Goal: Transaction & Acquisition: Purchase product/service

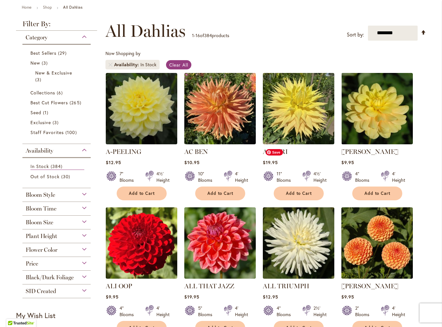
scroll to position [103, 0]
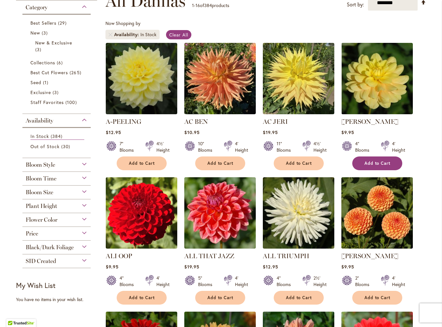
click at [380, 162] on span "Add to Cart" at bounding box center [377, 163] width 26 height 5
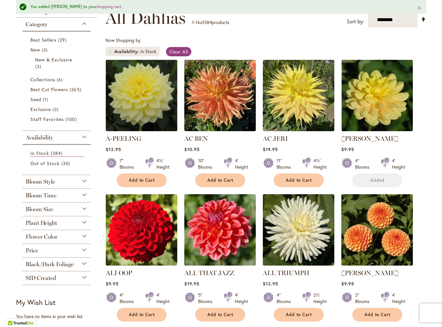
scroll to position [120, 0]
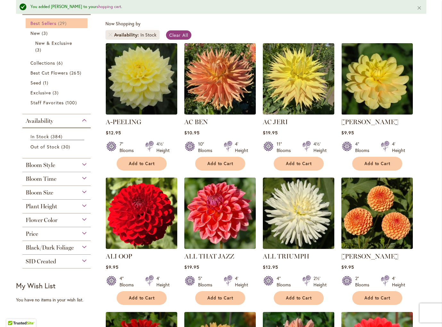
click at [51, 24] on span "Best Sellers" at bounding box center [43, 23] width 26 height 6
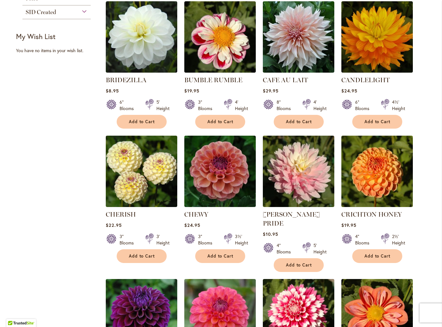
scroll to position [279, 0]
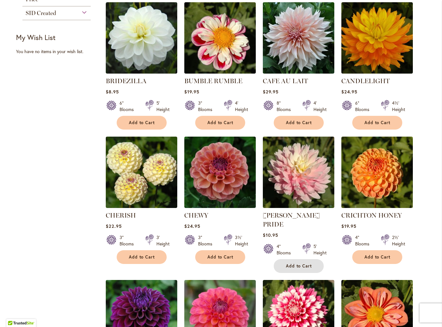
click at [302, 263] on span "Add to Cart" at bounding box center [299, 265] width 26 height 5
click at [224, 255] on span "Add to Cart" at bounding box center [220, 257] width 26 height 5
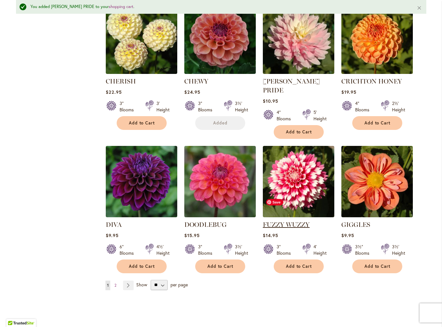
scroll to position [440, 0]
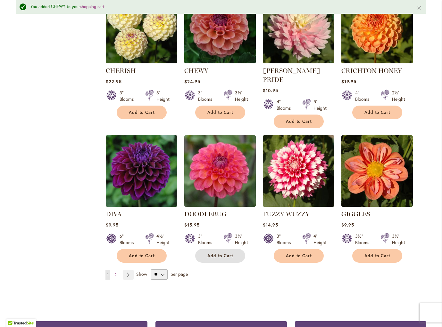
click at [215, 249] on button "Add to Cart" at bounding box center [220, 256] width 50 height 14
click at [370, 253] on span "Add to Cart" at bounding box center [377, 255] width 26 height 5
click at [129, 270] on link "Page Next" at bounding box center [128, 275] width 11 height 10
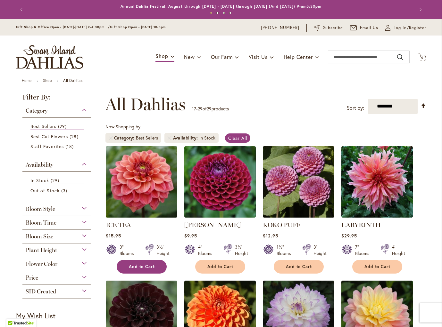
click at [149, 266] on span "Add to Cart" at bounding box center [142, 266] width 26 height 5
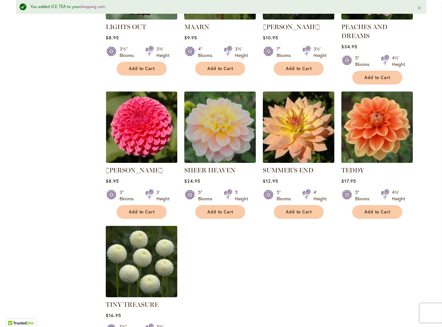
scroll to position [350, 0]
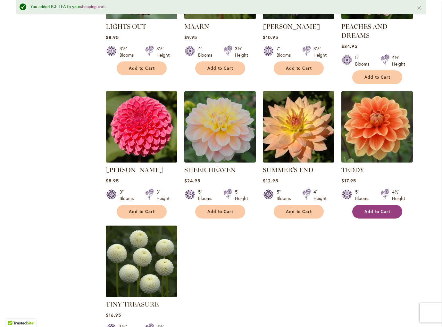
click at [374, 210] on span "Add to Cart" at bounding box center [377, 211] width 26 height 5
click at [212, 212] on span "Add to Cart" at bounding box center [220, 211] width 26 height 5
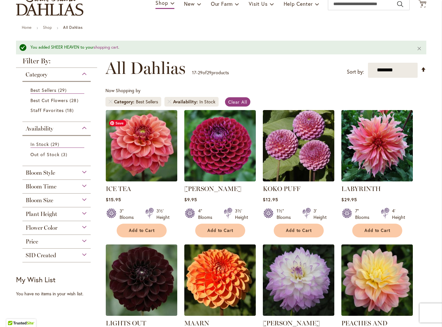
scroll to position [38, 0]
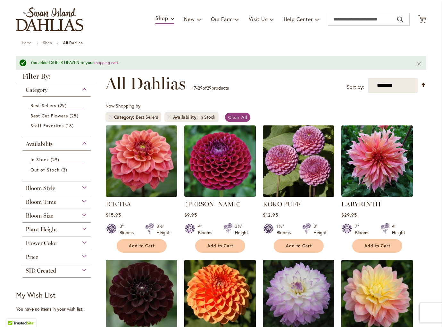
click at [48, 240] on span "Flower Color" at bounding box center [42, 243] width 32 height 7
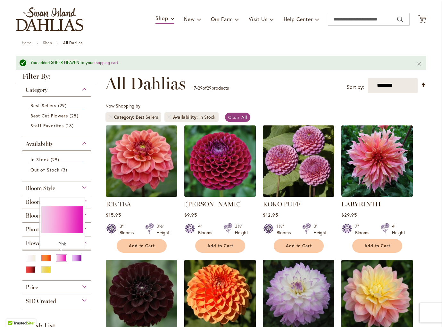
click at [64, 255] on div "Pink" at bounding box center [61, 258] width 10 height 7
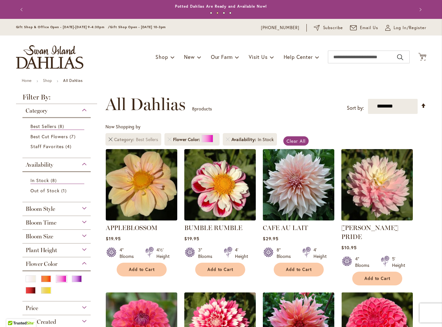
click at [108, 139] on li "Category Best Sellers" at bounding box center [133, 139] width 56 height 12
click at [109, 139] on link "Remove Category Best Sellers" at bounding box center [111, 140] width 4 height 4
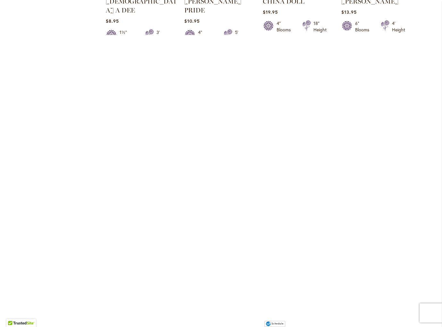
scroll to position [466, 0]
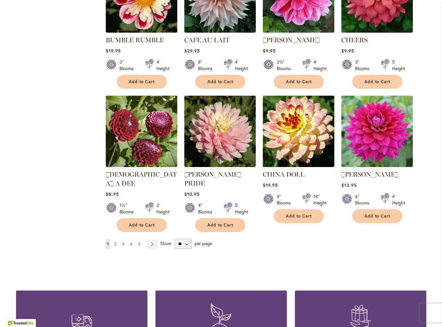
click at [116, 242] on span "2" at bounding box center [115, 244] width 2 height 5
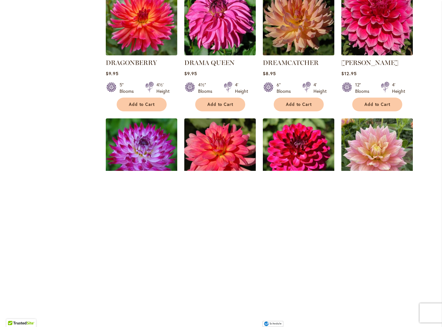
scroll to position [301, 0]
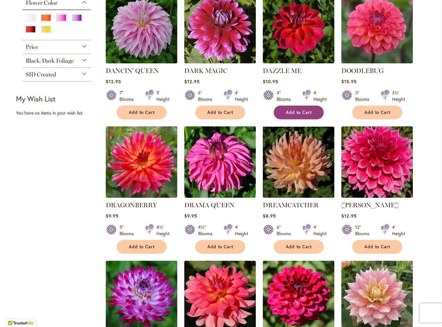
click at [298, 106] on button "Add to Cart" at bounding box center [298, 113] width 50 height 14
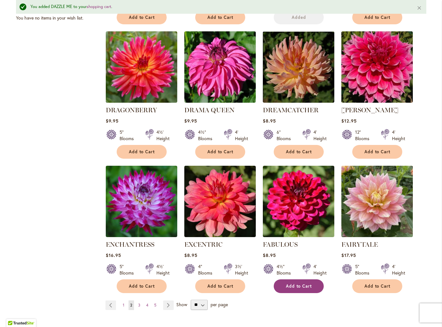
scroll to position [429, 0]
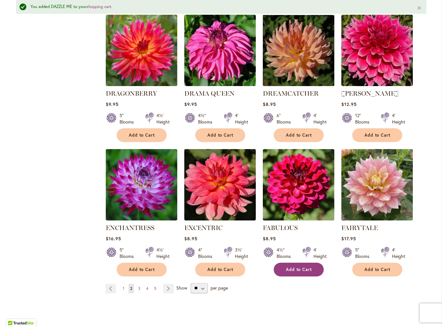
click at [300, 267] on span "Add to Cart" at bounding box center [299, 269] width 26 height 5
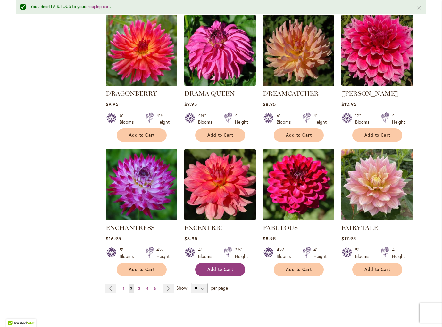
click at [215, 267] on span "Add to Cart" at bounding box center [220, 269] width 26 height 5
click at [139, 286] on span "3" at bounding box center [139, 288] width 2 height 5
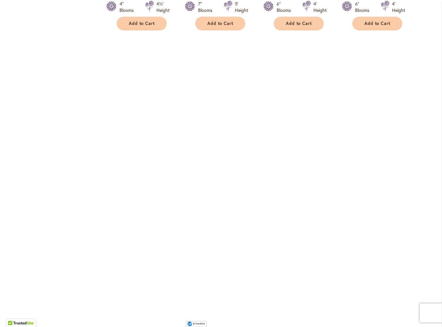
scroll to position [401, 0]
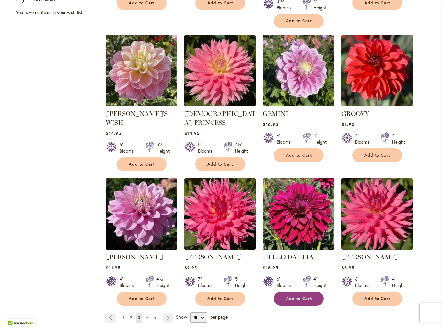
click at [304, 296] on span "Add to Cart" at bounding box center [299, 298] width 26 height 5
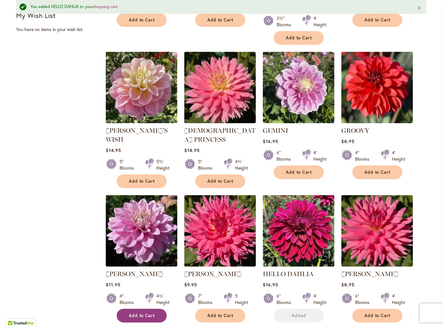
scroll to position [418, 0]
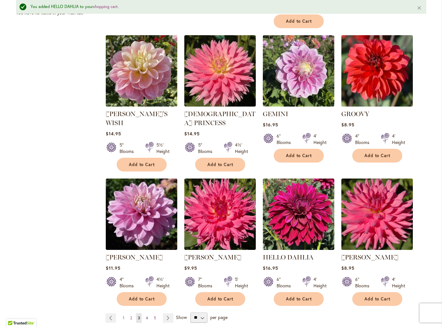
click at [145, 313] on link "Page 4" at bounding box center [146, 318] width 5 height 10
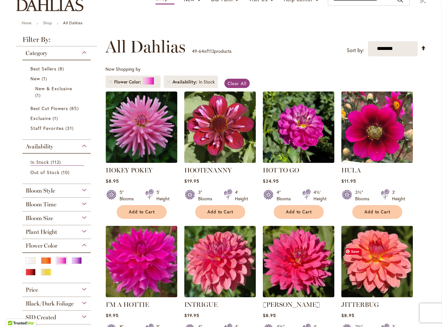
scroll to position [106, 0]
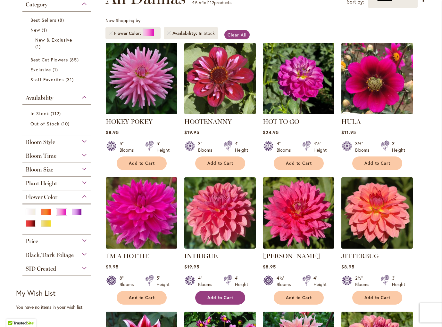
click at [215, 297] on span "Add to Cart" at bounding box center [220, 297] width 26 height 5
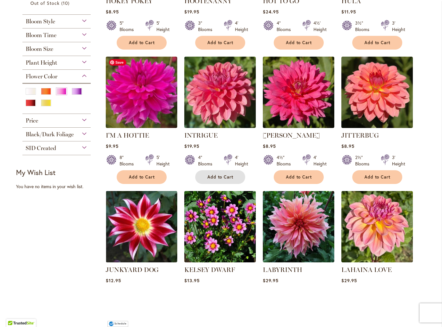
scroll to position [0, 0]
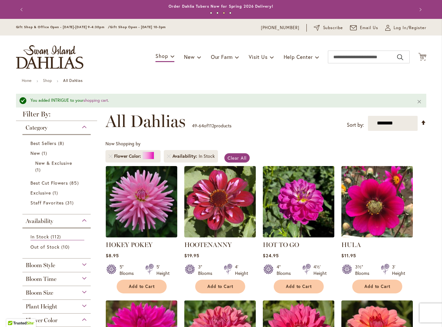
click at [109, 156] on link "Remove Flower Color Pink" at bounding box center [111, 156] width 4 height 4
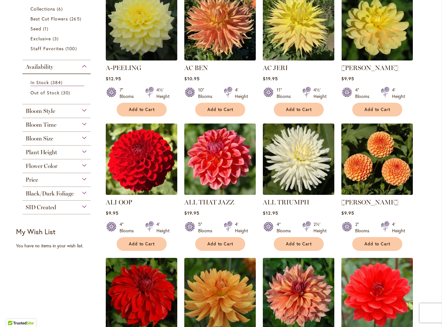
scroll to position [157, 0]
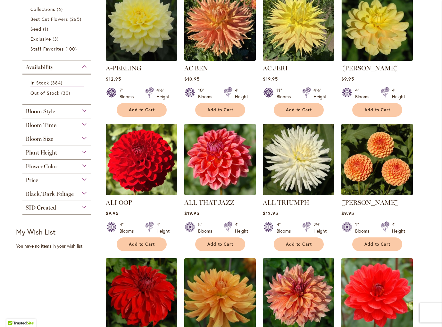
click at [51, 165] on span "Flower Color" at bounding box center [42, 166] width 32 height 7
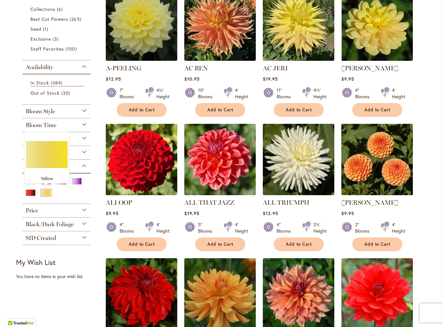
click at [45, 190] on div "Yellow" at bounding box center [46, 193] width 10 height 7
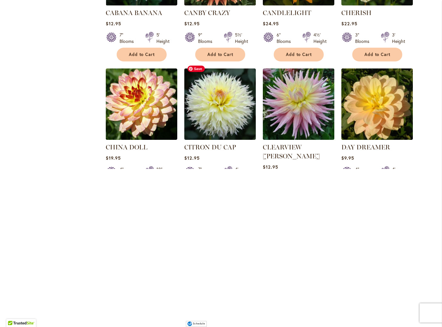
scroll to position [400, 0]
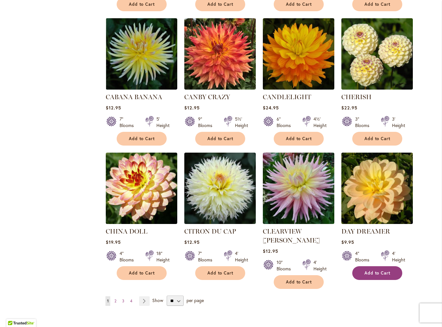
click at [378, 272] on span "Add to Cart" at bounding box center [377, 273] width 26 height 5
click at [113, 296] on link "Page 2" at bounding box center [115, 301] width 5 height 10
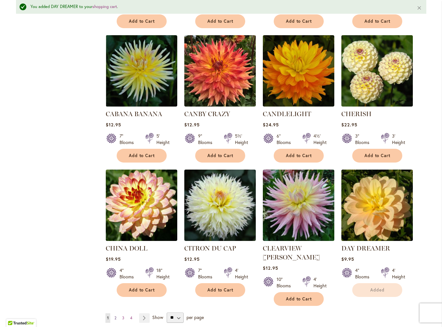
scroll to position [417, 0]
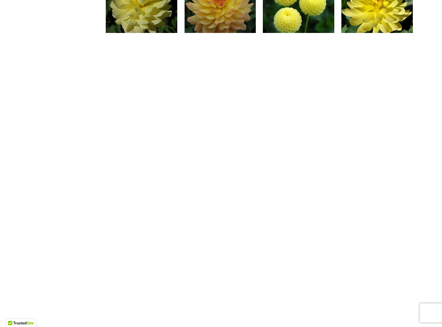
scroll to position [452, 0]
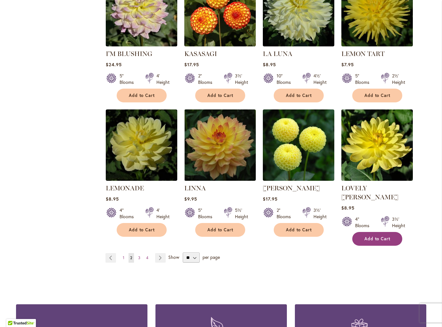
click at [373, 236] on span "Add to Cart" at bounding box center [377, 238] width 26 height 5
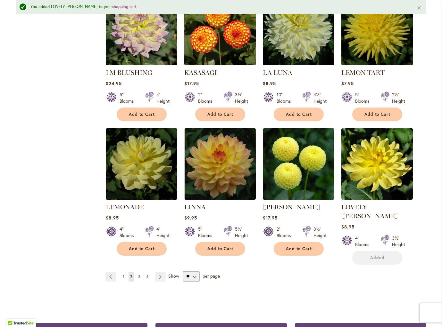
scroll to position [467, 0]
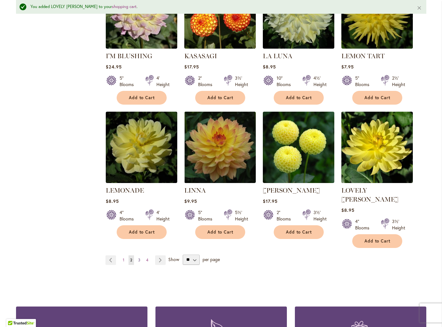
click at [141, 255] on link "Page 3" at bounding box center [138, 260] width 5 height 10
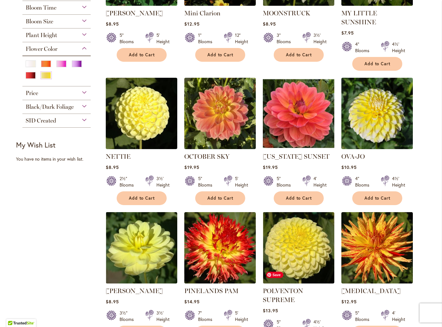
scroll to position [258, 0]
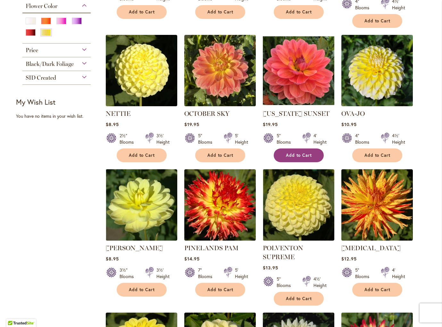
click at [297, 153] on span "Add to Cart" at bounding box center [299, 155] width 26 height 5
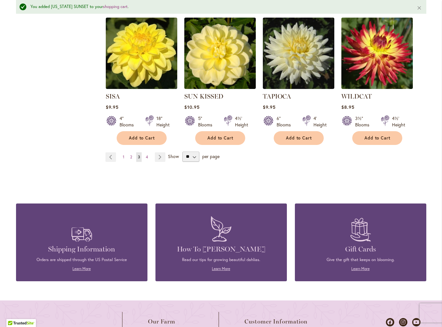
scroll to position [587, 0]
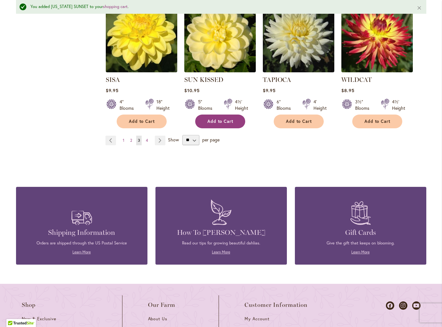
click at [223, 119] on span "Add to Cart" at bounding box center [220, 121] width 26 height 5
click at [147, 138] on span "4" at bounding box center [147, 140] width 2 height 5
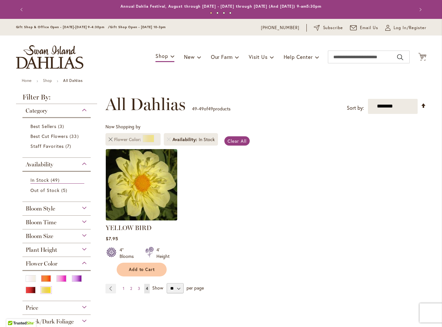
click at [112, 139] on link "Remove Flower Color Yellow" at bounding box center [111, 140] width 4 height 4
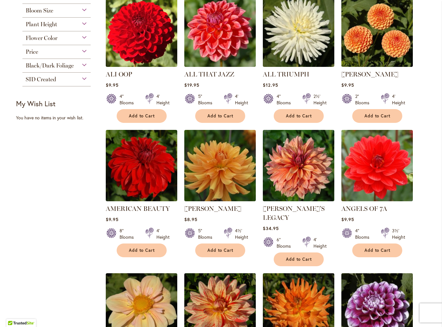
scroll to position [213, 0]
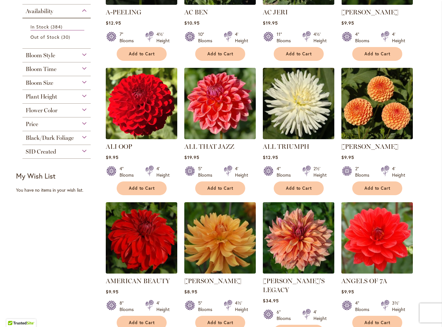
click at [47, 110] on span "Flower Color" at bounding box center [42, 110] width 32 height 7
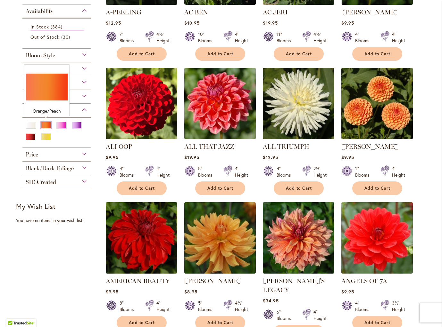
click at [43, 124] on div "Orange/Peach" at bounding box center [46, 125] width 10 height 7
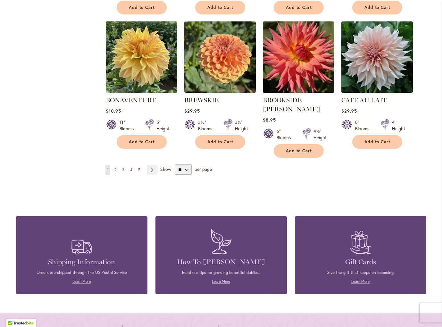
scroll to position [564, 0]
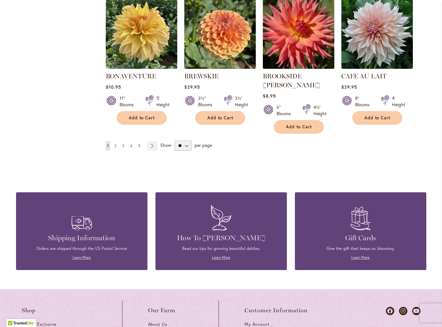
click at [115, 143] on span "2" at bounding box center [115, 145] width 2 height 5
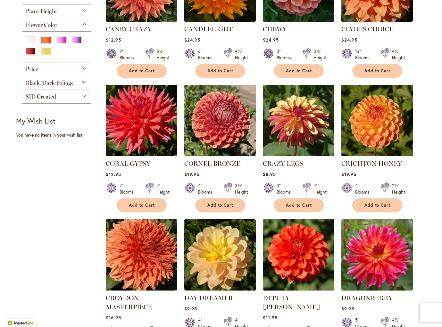
scroll to position [199, 0]
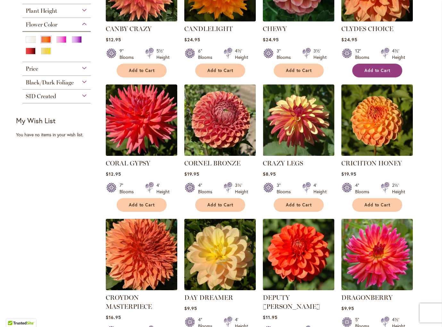
click at [386, 68] on span "Add to Cart" at bounding box center [377, 70] width 26 height 5
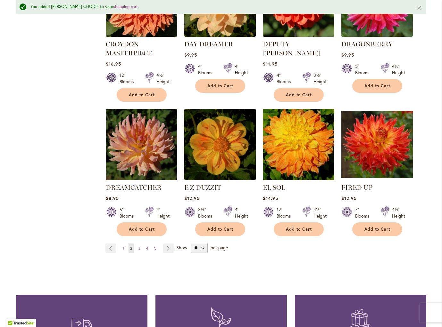
scroll to position [486, 0]
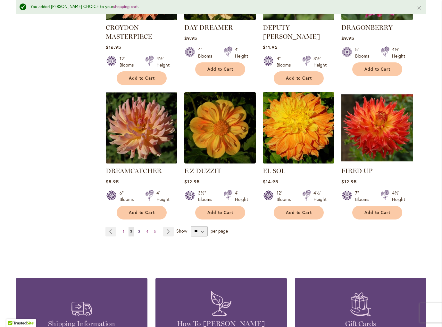
click at [139, 229] on span "3" at bounding box center [139, 231] width 2 height 5
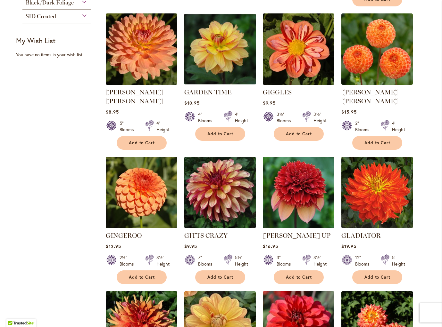
scroll to position [427, 0]
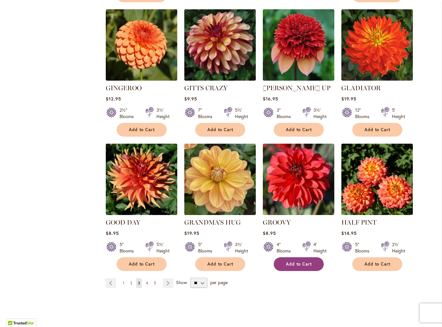
click at [304, 262] on span "Add to Cart" at bounding box center [299, 264] width 26 height 5
click at [148, 279] on link "Page 4" at bounding box center [146, 284] width 5 height 10
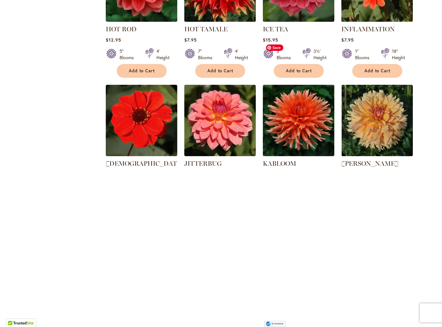
scroll to position [218, 0]
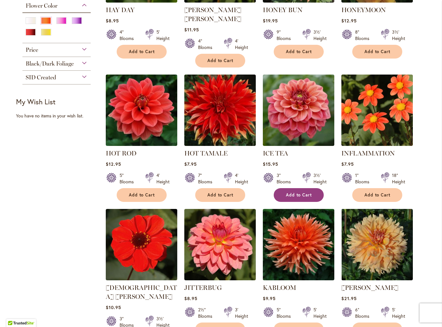
click at [293, 192] on span "Add to Cart" at bounding box center [299, 194] width 26 height 5
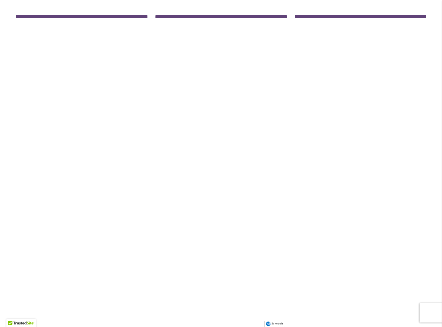
scroll to position [451, 0]
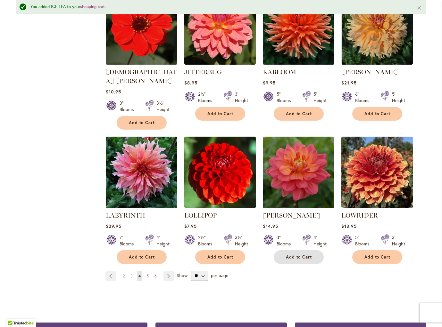
click at [303, 255] on span "Add to Cart" at bounding box center [299, 257] width 26 height 5
click at [148, 274] on span "5" at bounding box center [147, 276] width 2 height 5
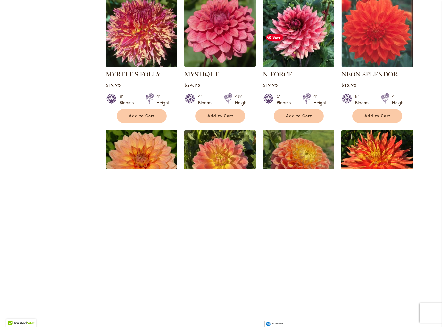
scroll to position [406, 0]
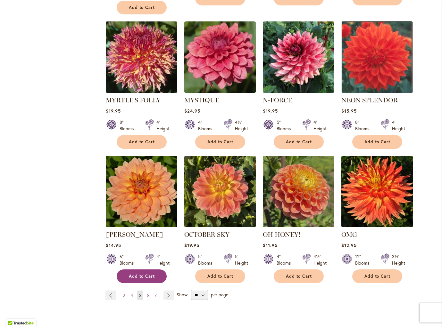
click at [147, 270] on button "Add to Cart" at bounding box center [142, 277] width 50 height 14
click at [218, 139] on span "Add to Cart" at bounding box center [220, 141] width 26 height 5
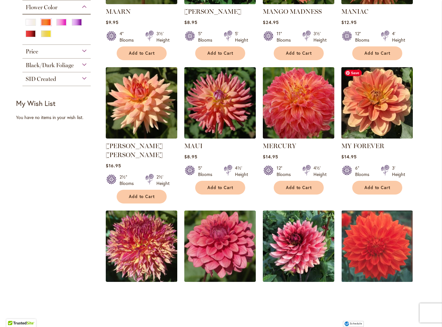
scroll to position [0, 0]
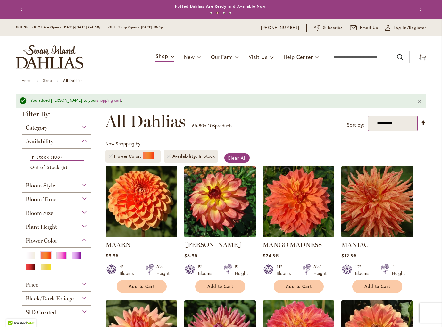
drag, startPoint x: 423, startPoint y: 57, endPoint x: 412, endPoint y: 119, distance: 62.7
click at [423, 57] on img at bounding box center [422, 58] width 8 height 8
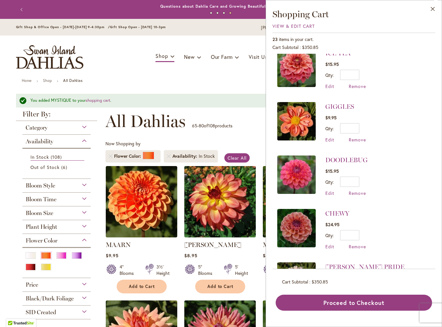
scroll to position [865, 0]
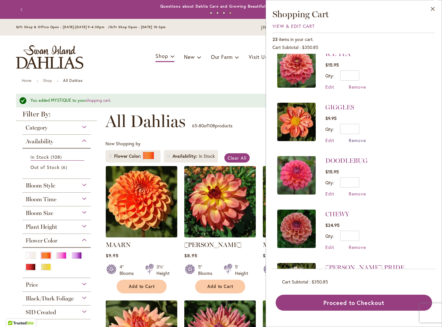
click at [351, 137] on span "Remove" at bounding box center [356, 140] width 17 height 6
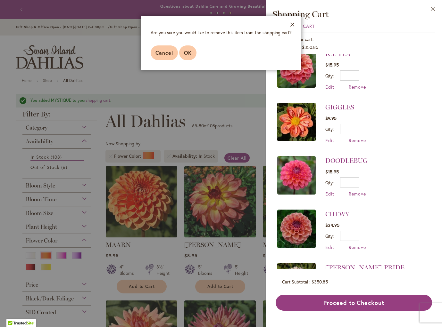
click at [186, 52] on span "OK" at bounding box center [188, 52] width 8 height 7
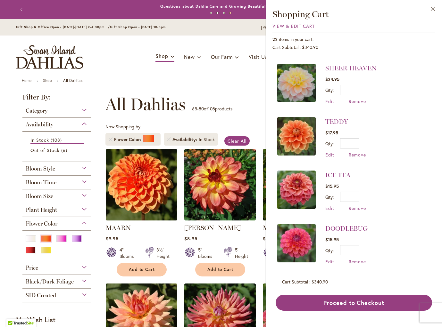
scroll to position [746, 0]
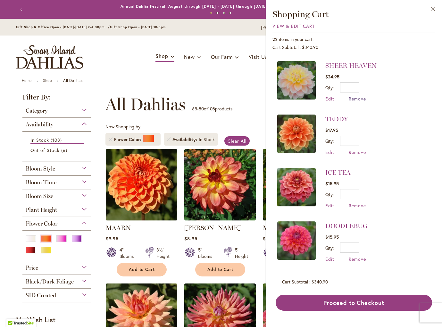
click at [357, 96] on span "Remove" at bounding box center [356, 99] width 17 height 6
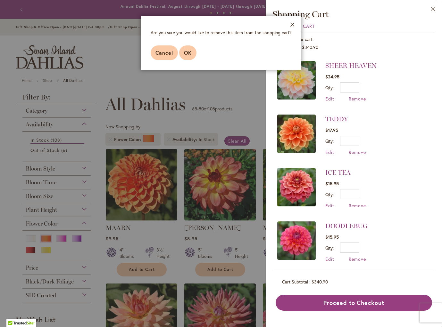
click at [187, 52] on span "OK" at bounding box center [188, 52] width 8 height 7
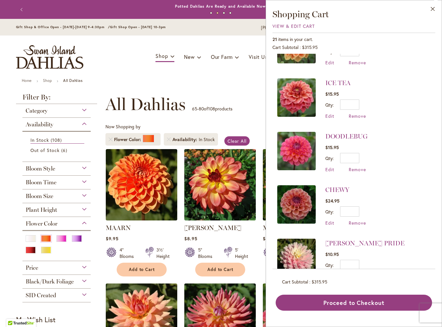
scroll to position [815, 0]
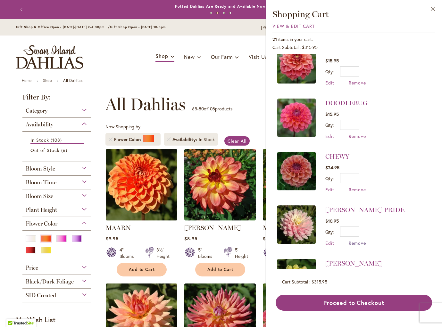
click at [357, 240] on span "Remove" at bounding box center [356, 243] width 17 height 6
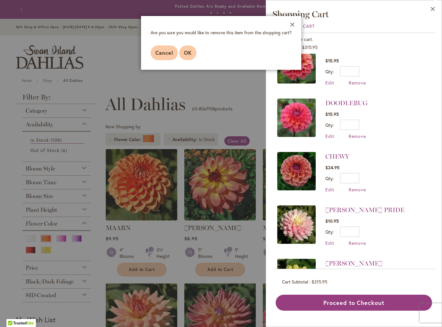
click at [189, 56] on button "OK" at bounding box center [187, 52] width 17 height 15
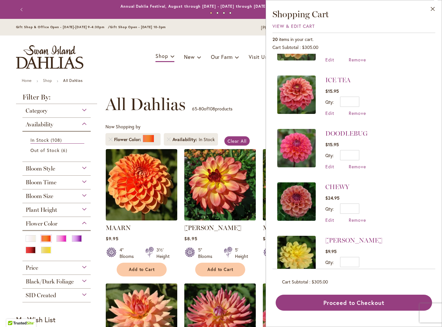
scroll to position [795, 0]
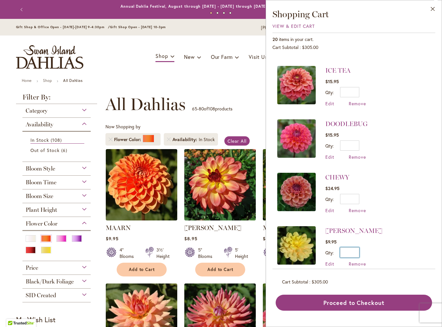
click at [355, 247] on input "*" at bounding box center [349, 252] width 19 height 10
type input "*"
click at [383, 247] on button "Update" at bounding box center [378, 254] width 23 height 15
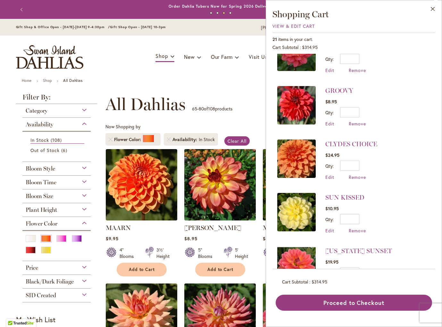
click at [404, 168] on li "CLYDES CHOICE $24.95 Qty * Update Edit Remove" at bounding box center [353, 159] width 153 height 53
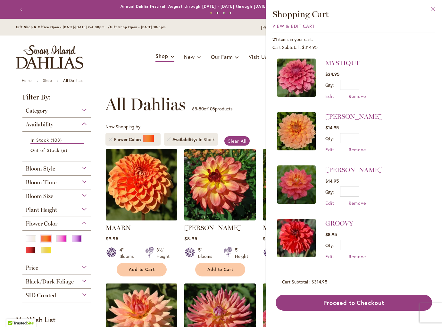
click at [434, 7] on button "Close" at bounding box center [433, 10] width 18 height 20
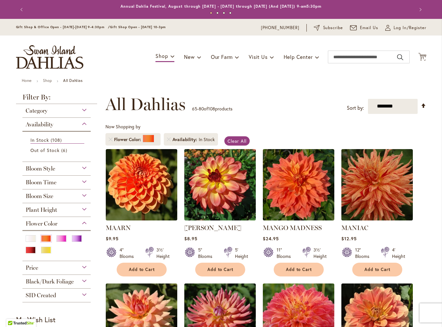
click at [419, 53] on icon at bounding box center [422, 57] width 8 height 8
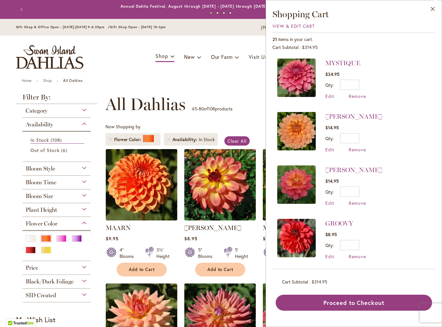
scroll to position [4, 0]
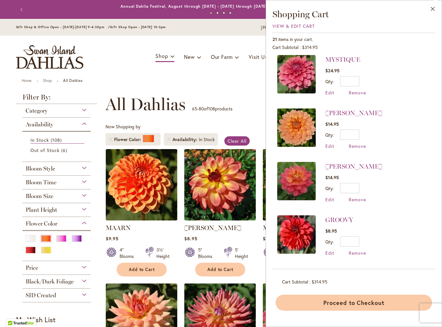
click at [355, 298] on button "Proceed to Checkout" at bounding box center [353, 303] width 156 height 16
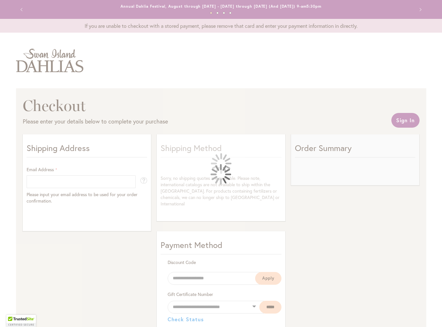
select select "**"
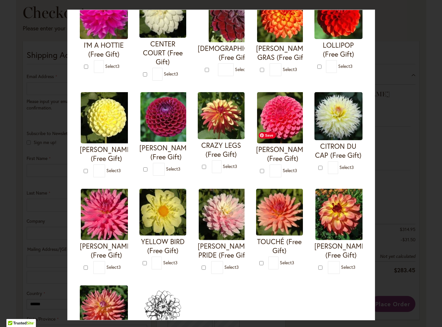
scroll to position [105, 0]
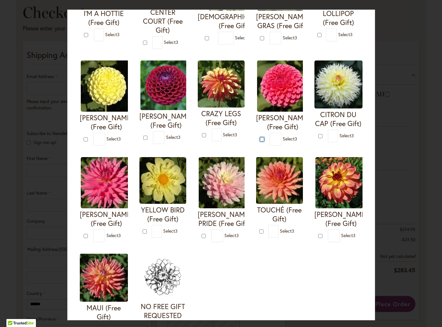
type input "*"
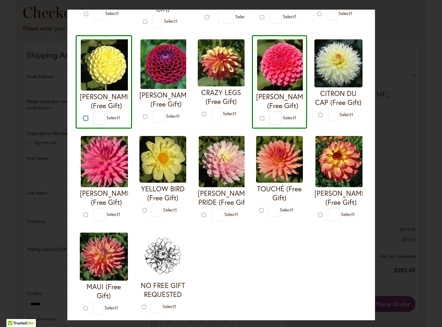
scroll to position [127, 0]
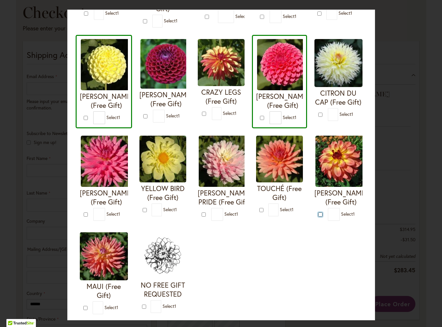
type input "*"
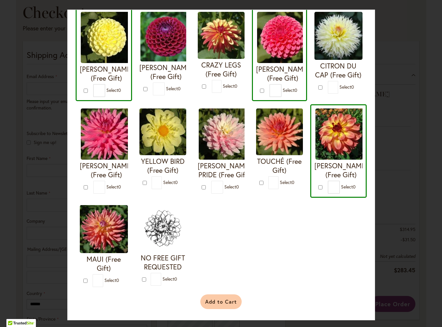
click at [217, 304] on button "Add to Cart" at bounding box center [220, 302] width 41 height 15
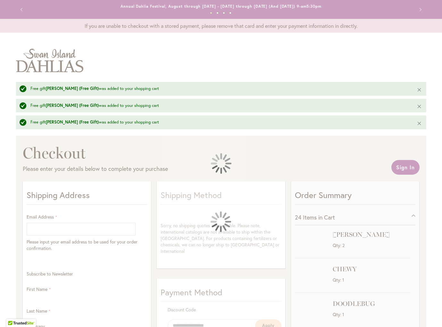
select select "**"
